Goal: Task Accomplishment & Management: Manage account settings

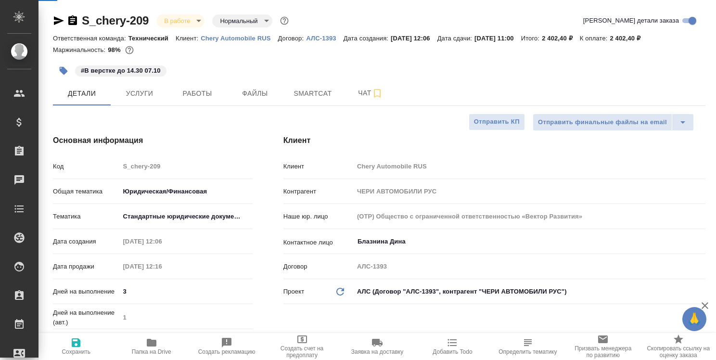
select select "RU"
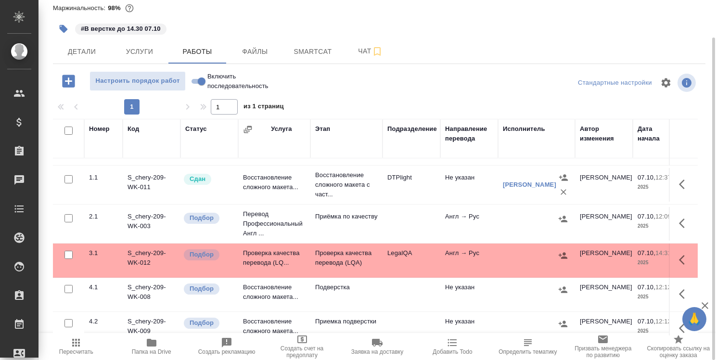
scroll to position [48, 0]
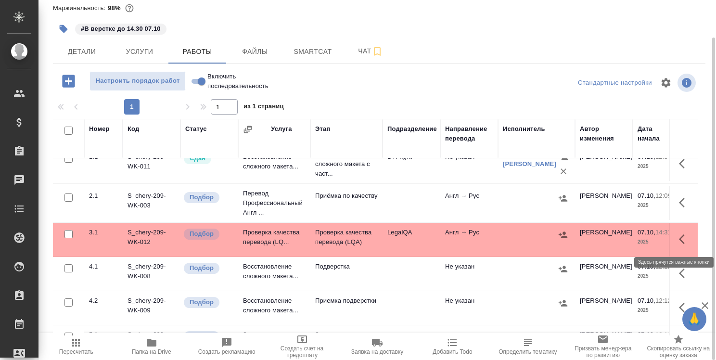
click at [679, 238] on icon "button" at bounding box center [685, 239] width 12 height 12
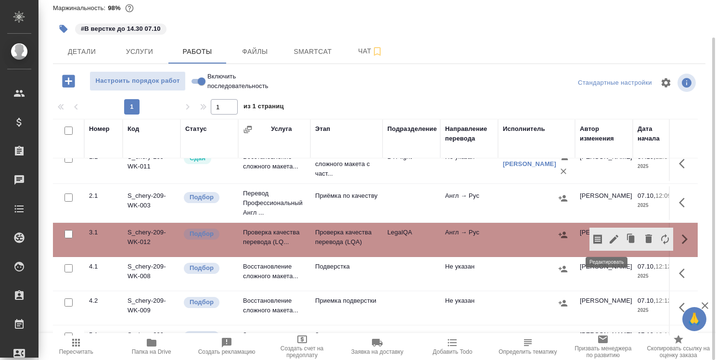
click at [609, 237] on icon "button" at bounding box center [614, 239] width 12 height 12
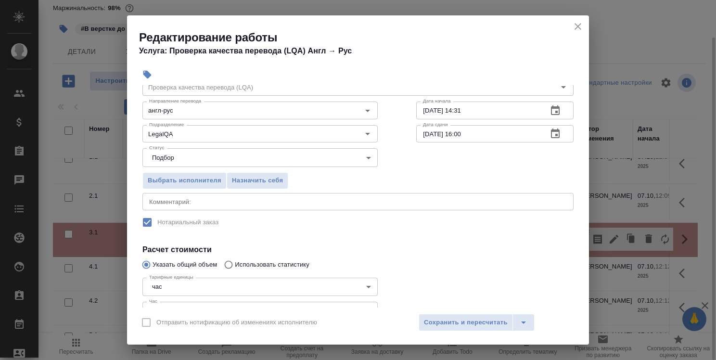
scroll to position [96, 0]
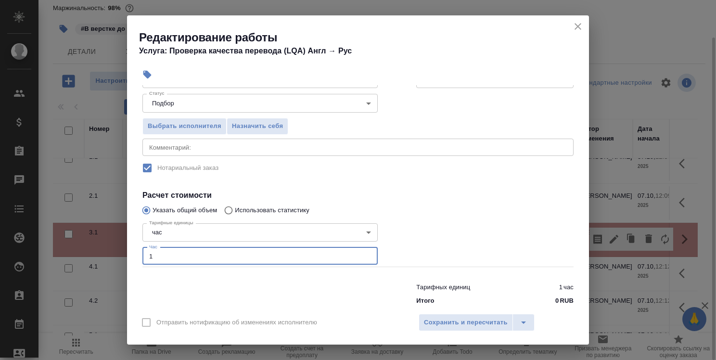
click at [199, 252] on input "1" at bounding box center [259, 255] width 235 height 17
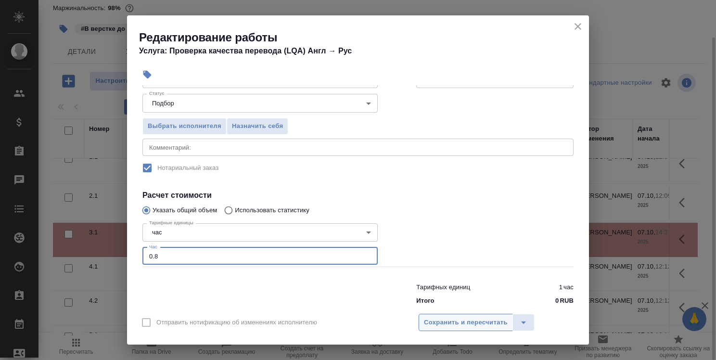
type input "0.8"
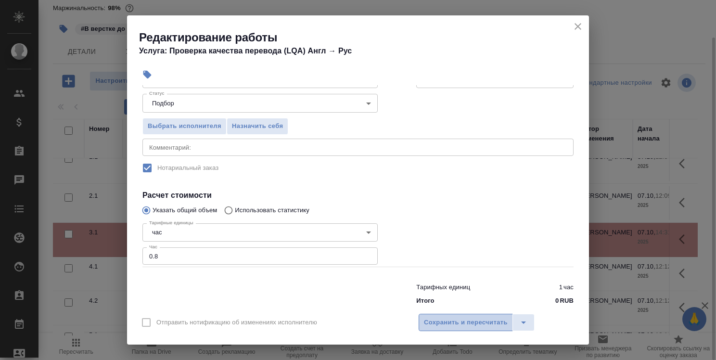
click at [472, 326] on span "Сохранить и пересчитать" at bounding box center [466, 322] width 84 height 11
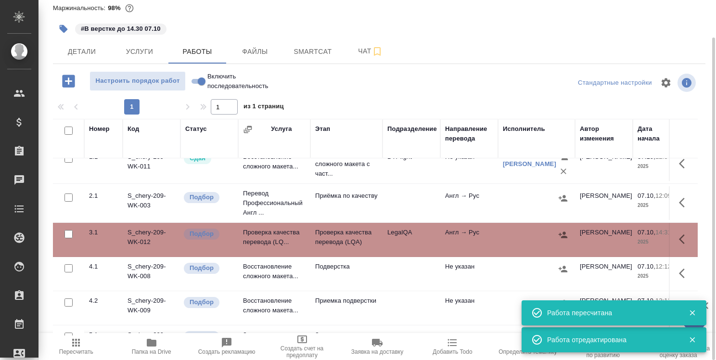
click at [679, 238] on icon "button" at bounding box center [685, 239] width 12 height 12
click at [610, 236] on icon "button" at bounding box center [614, 239] width 9 height 9
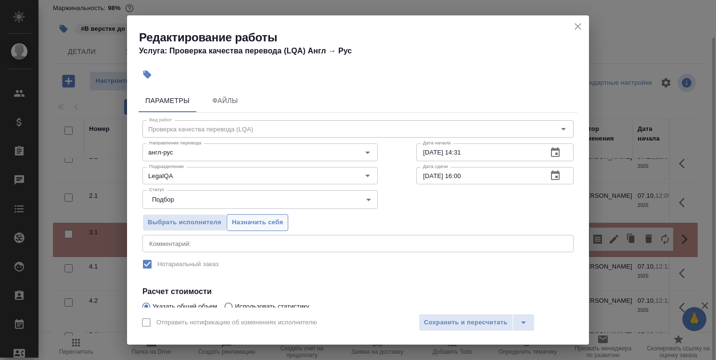
click at [274, 223] on span "Назначить себя" at bounding box center [257, 222] width 51 height 11
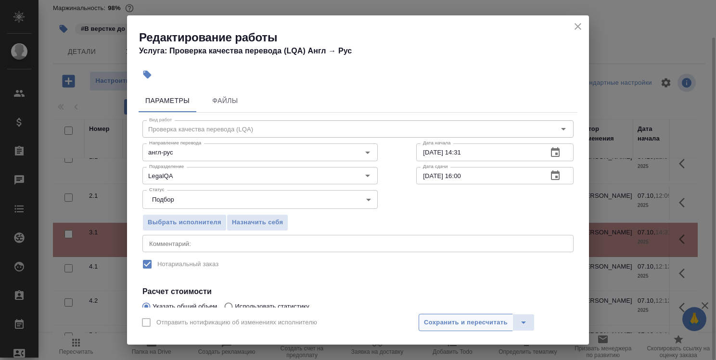
click at [460, 323] on span "Сохранить и пересчитать" at bounding box center [466, 322] width 84 height 11
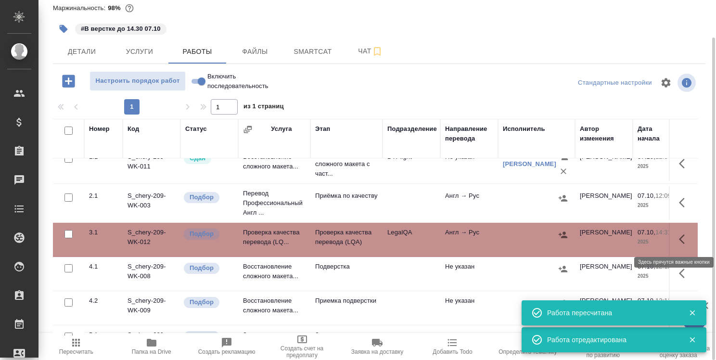
click at [679, 237] on icon "button" at bounding box center [682, 239] width 6 height 10
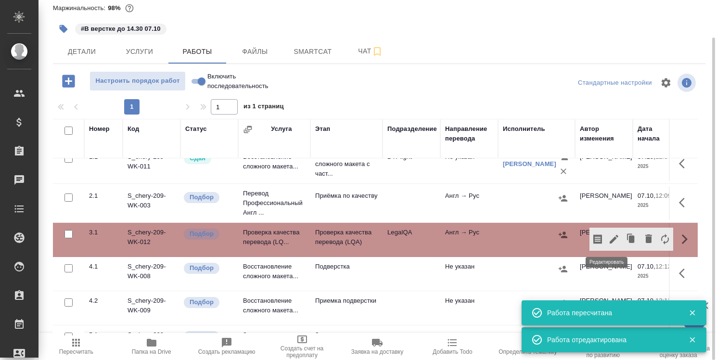
click at [610, 239] on icon "button" at bounding box center [614, 239] width 9 height 9
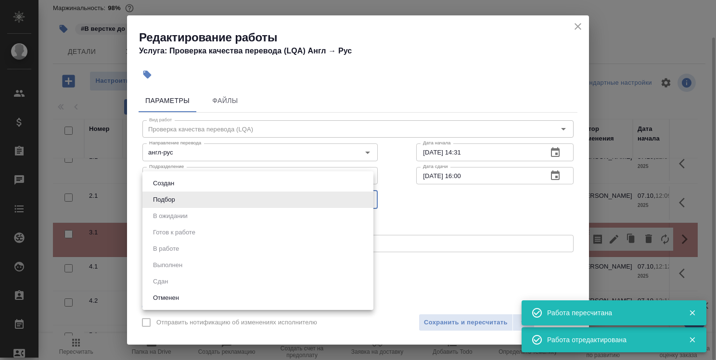
click at [231, 196] on body "🙏 .cls-1 fill:#fff; AWATERA Strelnikova Olga Клиенты Спецификации Заказы 0 Чаты…" at bounding box center [358, 180] width 716 height 360
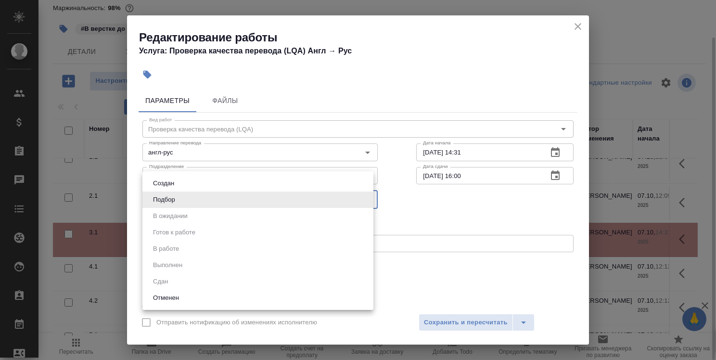
click at [231, 196] on li "Подбор" at bounding box center [257, 200] width 231 height 16
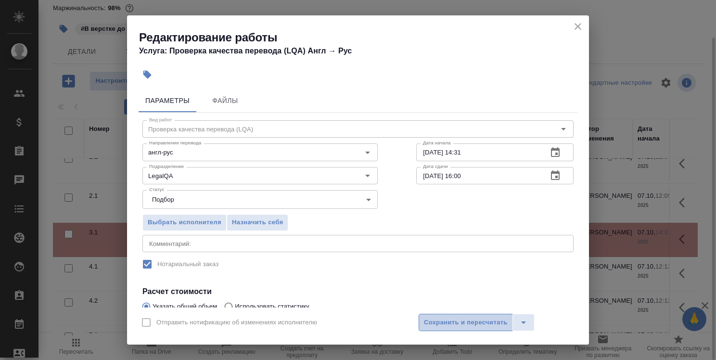
click at [439, 324] on span "Сохранить и пересчитать" at bounding box center [466, 322] width 84 height 11
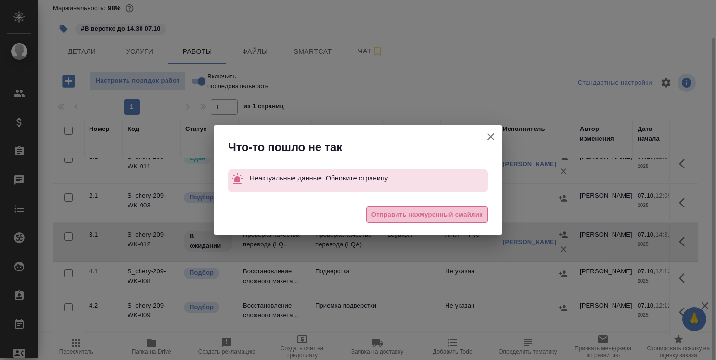
click at [438, 212] on span "Отправить нахмуренный смайлик" at bounding box center [427, 214] width 111 height 11
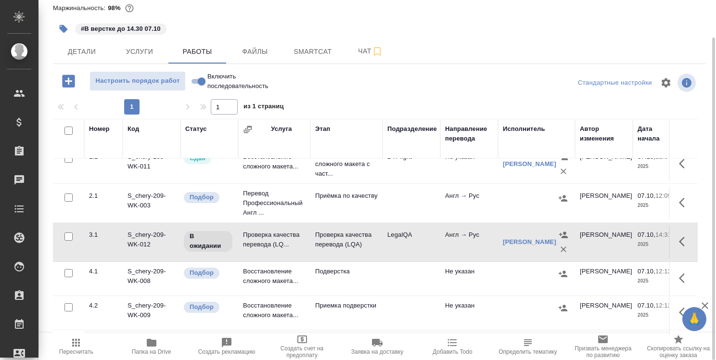
click at [673, 241] on button "button" at bounding box center [684, 241] width 23 height 23
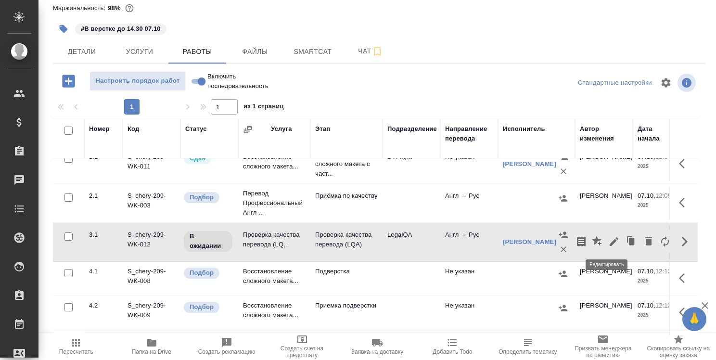
click at [608, 239] on icon "button" at bounding box center [614, 242] width 12 height 12
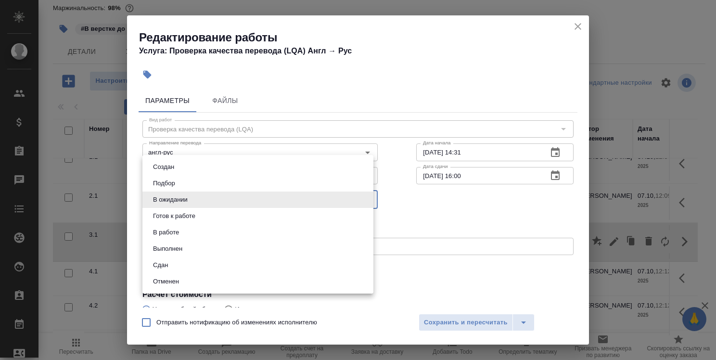
click at [271, 205] on body "🙏 .cls-1 fill:#fff; AWATERA Strelnikova Olga Клиенты Спецификации Заказы 0 Чаты…" at bounding box center [358, 180] width 716 height 360
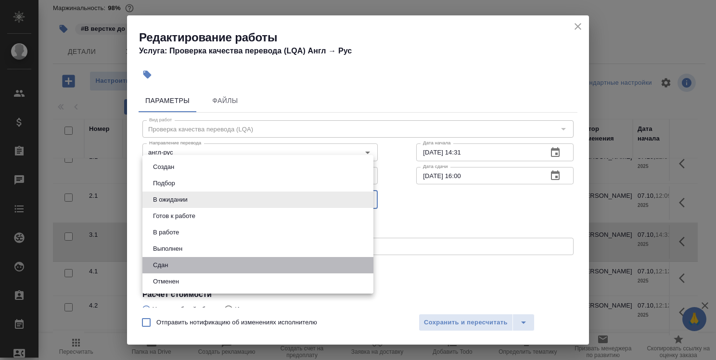
click at [254, 267] on li "Сдан" at bounding box center [257, 265] width 231 height 16
type input "closed"
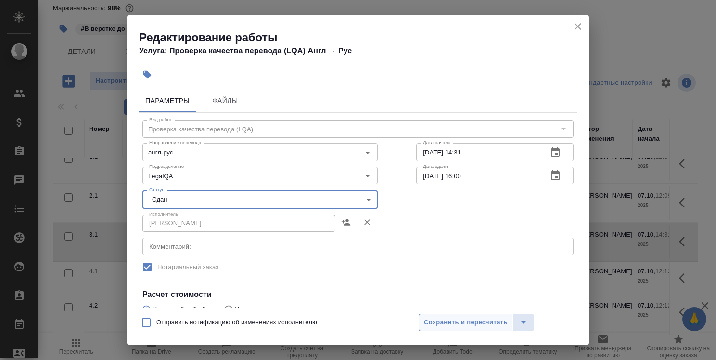
click at [475, 323] on span "Сохранить и пересчитать" at bounding box center [466, 322] width 84 height 11
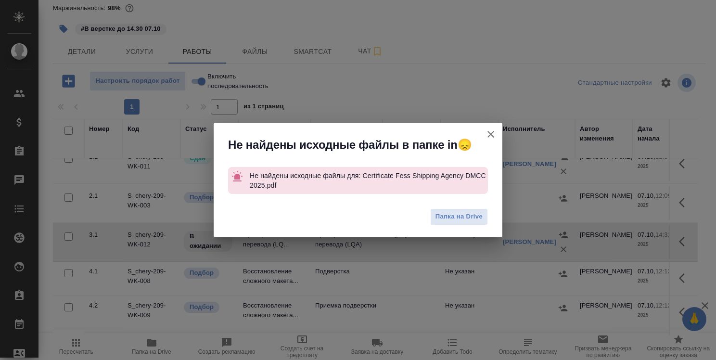
click at [493, 134] on icon "button" at bounding box center [491, 134] width 12 height 12
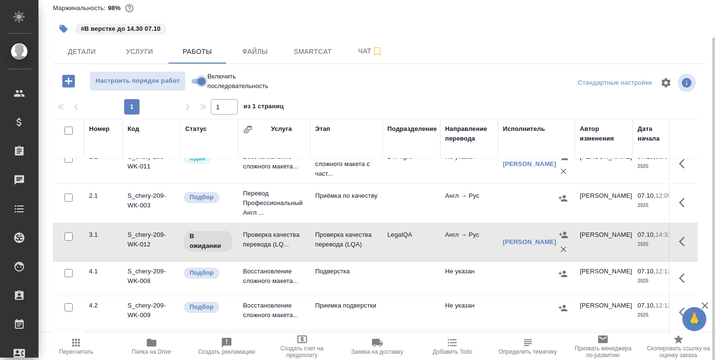
click at [195, 81] on input "Включить последовательность" at bounding box center [201, 82] width 35 height 12
checkbox input "true"
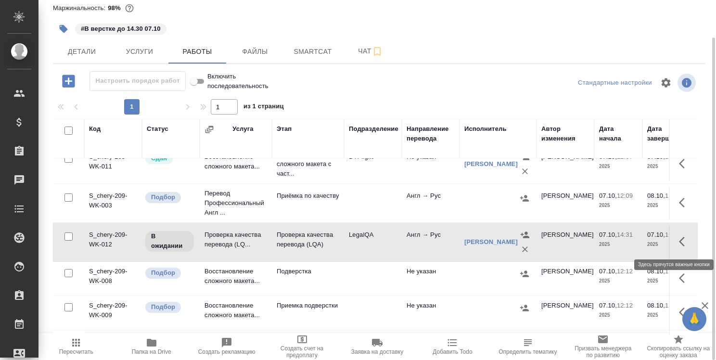
click at [679, 236] on icon "button" at bounding box center [685, 242] width 12 height 12
click at [609, 241] on icon "button" at bounding box center [614, 242] width 12 height 12
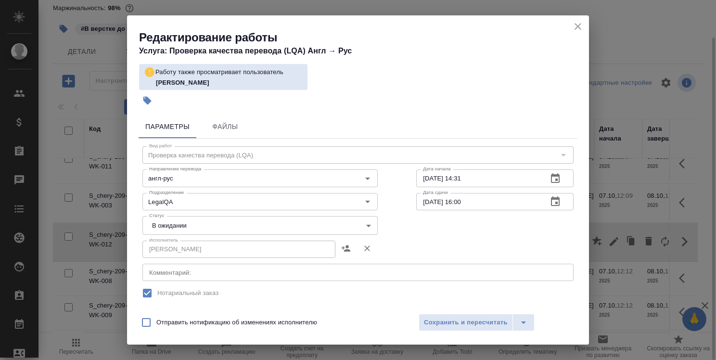
click at [285, 230] on body "🙏 .cls-1 fill:#fff; AWATERA Strelnikova Olga Клиенты Спецификации Заказы 0 Чаты…" at bounding box center [358, 180] width 716 height 360
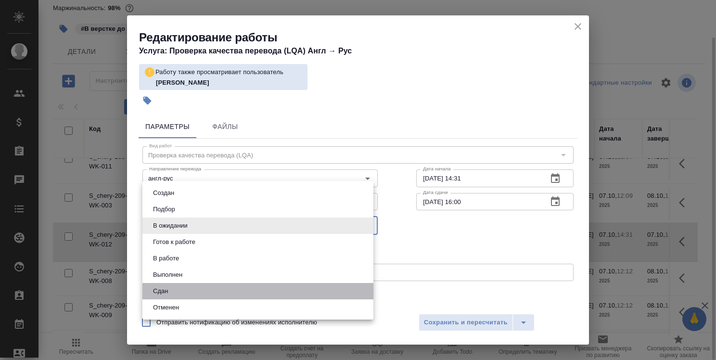
click at [270, 291] on li "Сдан" at bounding box center [257, 291] width 231 height 16
type input "closed"
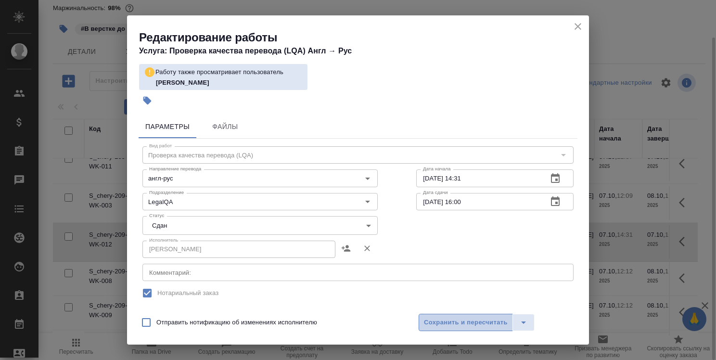
click at [447, 325] on span "Сохранить и пересчитать" at bounding box center [466, 322] width 84 height 11
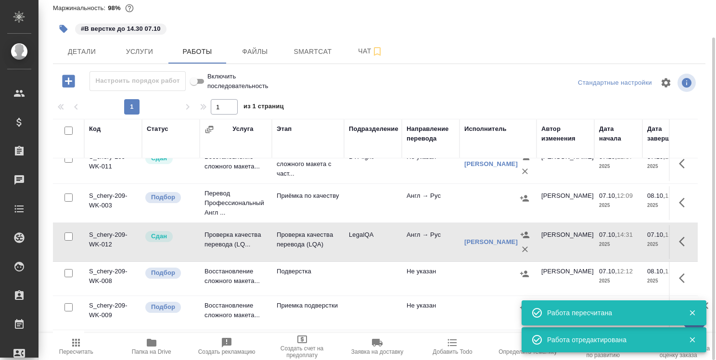
click at [203, 81] on input "Включить последовательность" at bounding box center [194, 82] width 35 height 12
checkbox input "false"
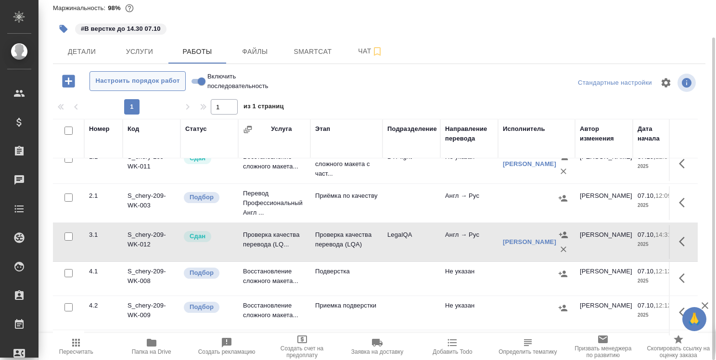
scroll to position [0, 0]
